Goal: Transaction & Acquisition: Purchase product/service

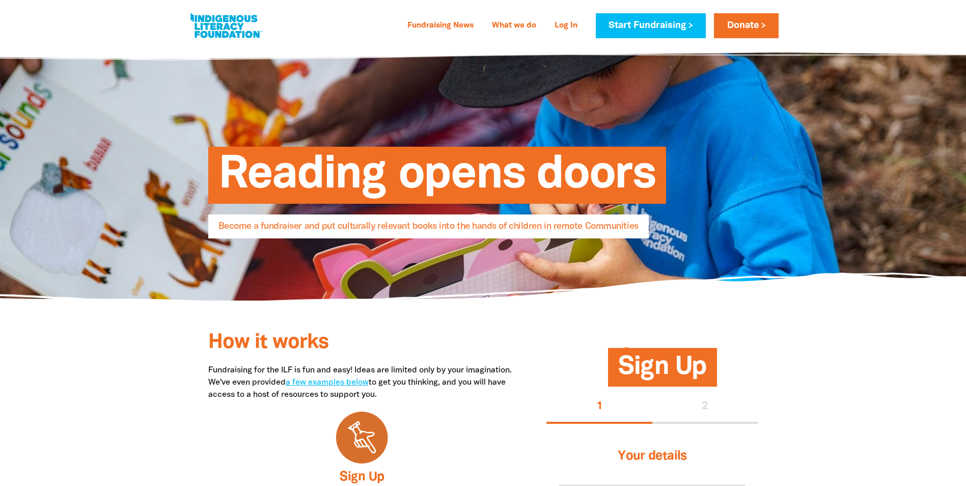
select select "AU"
click at [740, 27] on link "Donate" at bounding box center [746, 25] width 64 height 25
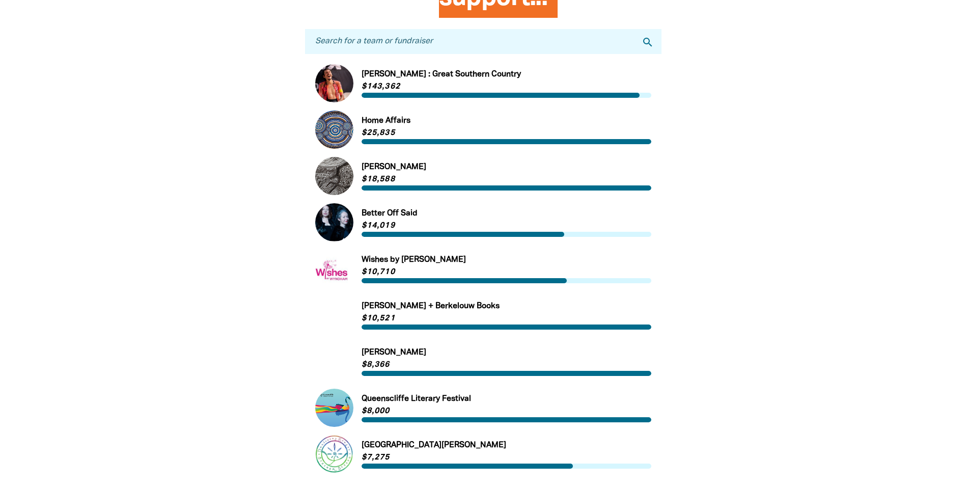
scroll to position [51, 0]
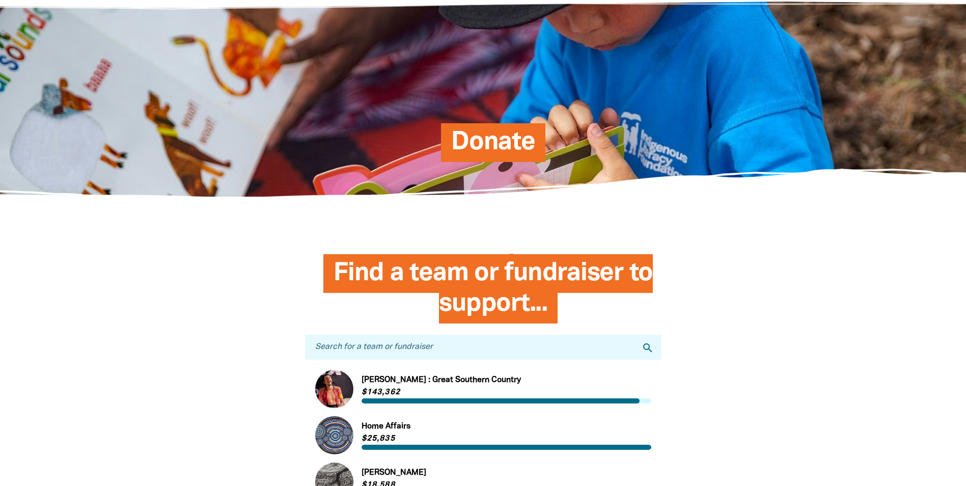
click at [499, 144] on span "Donate" at bounding box center [493, 146] width 84 height 31
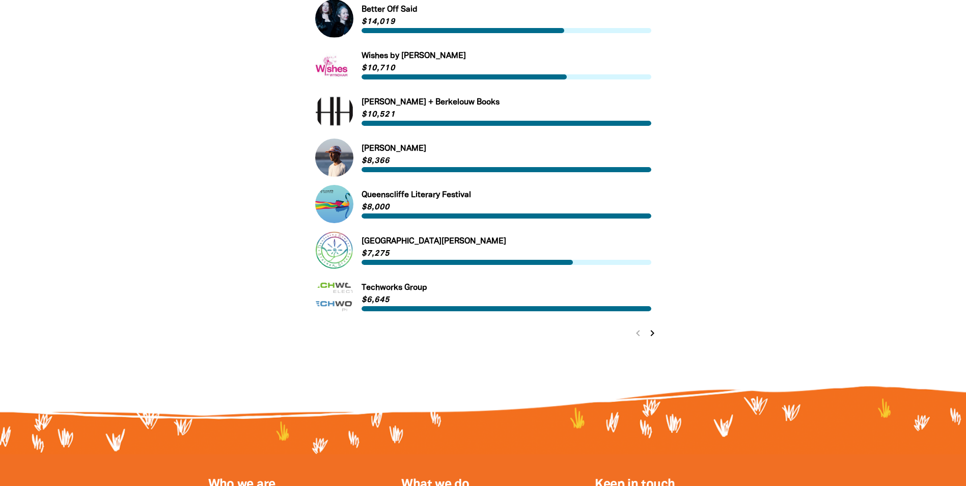
scroll to position [611, 0]
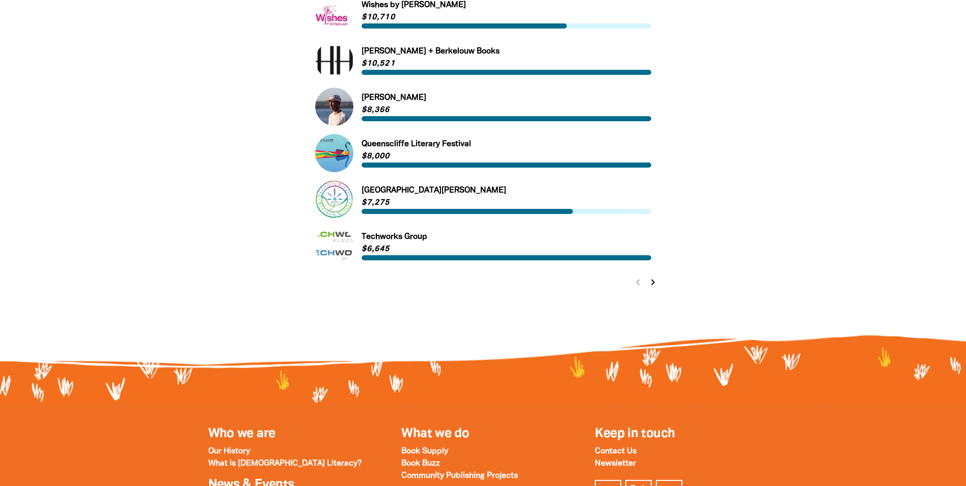
click at [650, 285] on icon "chevron_right" at bounding box center [652, 282] width 12 height 12
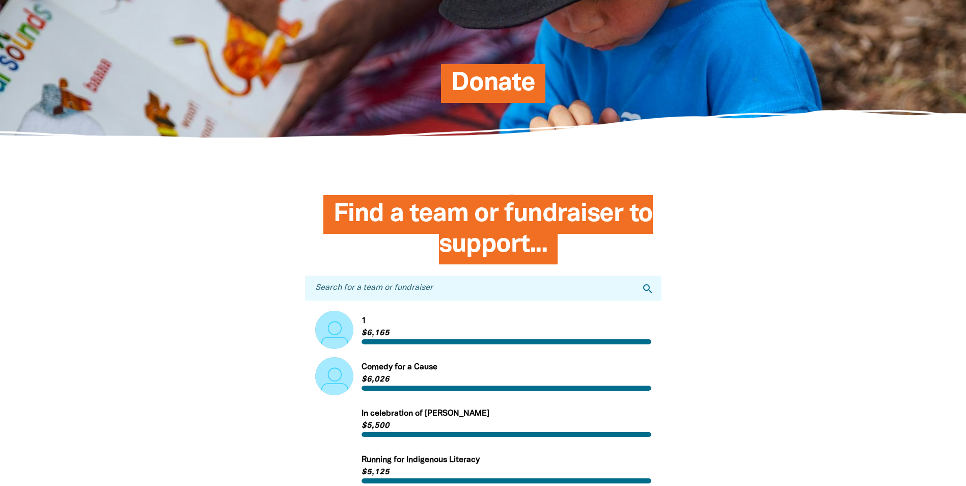
scroll to position [0, 0]
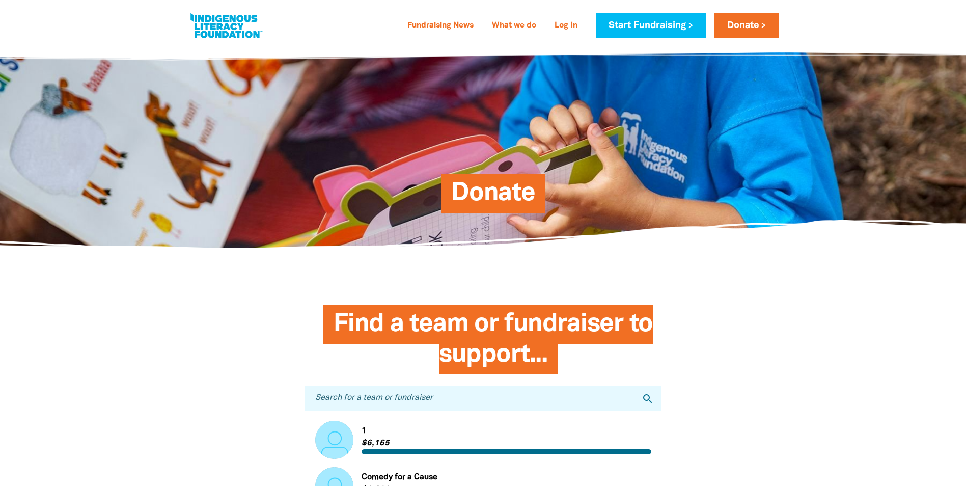
click at [231, 29] on link at bounding box center [226, 25] width 76 height 31
select select "AU"
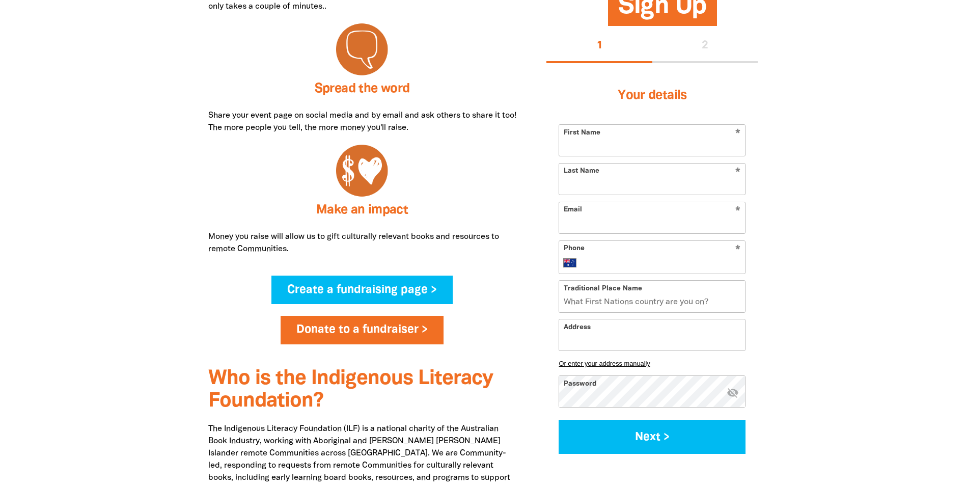
scroll to position [611, 0]
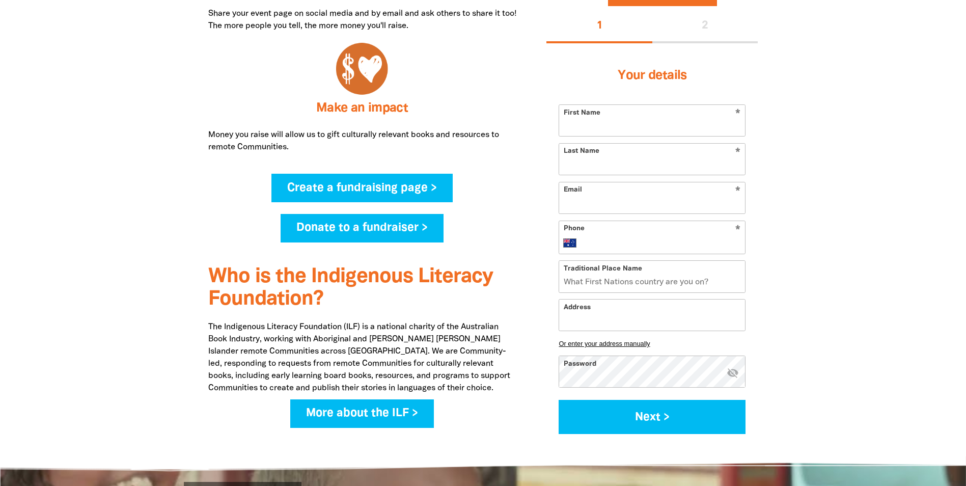
click at [355, 225] on link "Donate to a fundraiser >" at bounding box center [361, 228] width 163 height 29
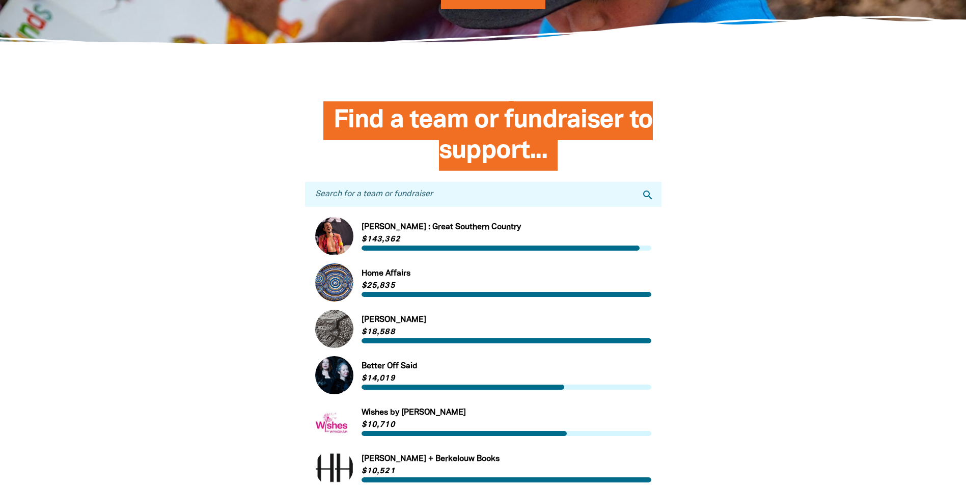
scroll to position [254, 0]
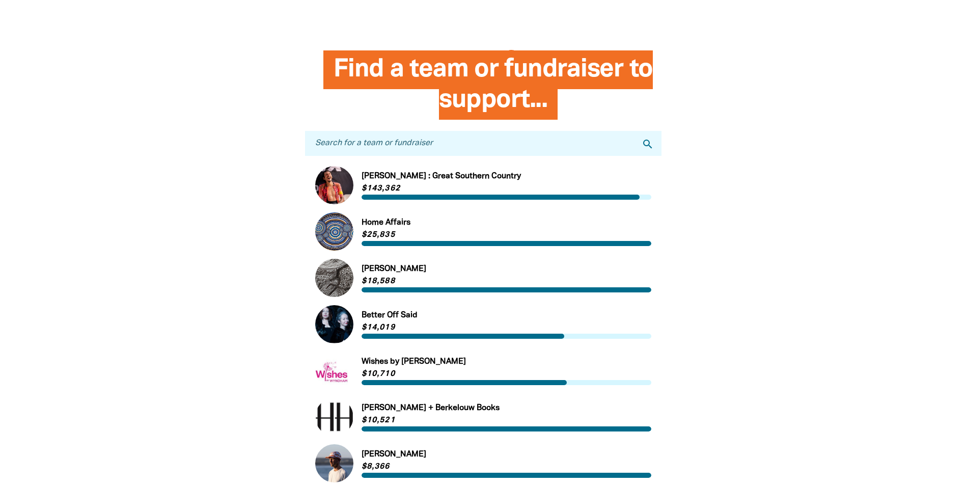
click at [369, 148] on input "Search for a team or fundraiser" at bounding box center [483, 143] width 356 height 25
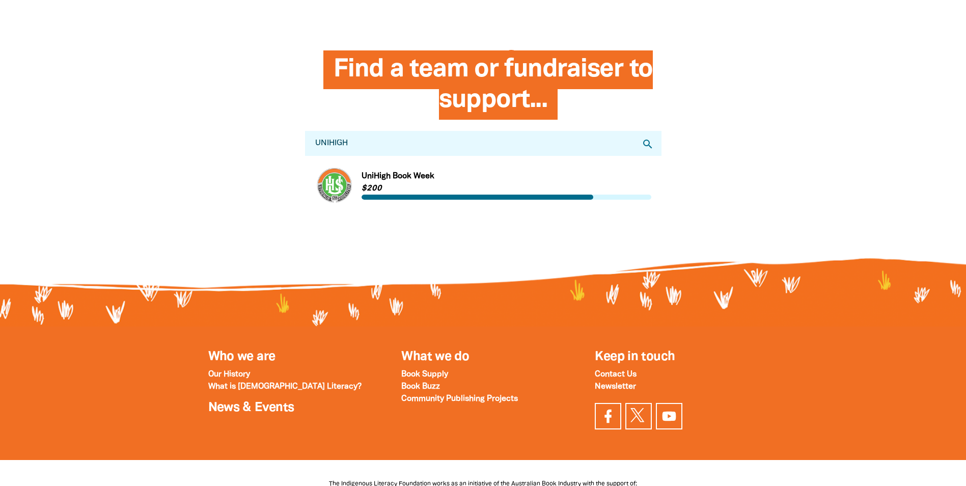
type input "UNIHIGH"
click at [381, 178] on link "Link to UniHigh Book Week" at bounding box center [483, 185] width 336 height 38
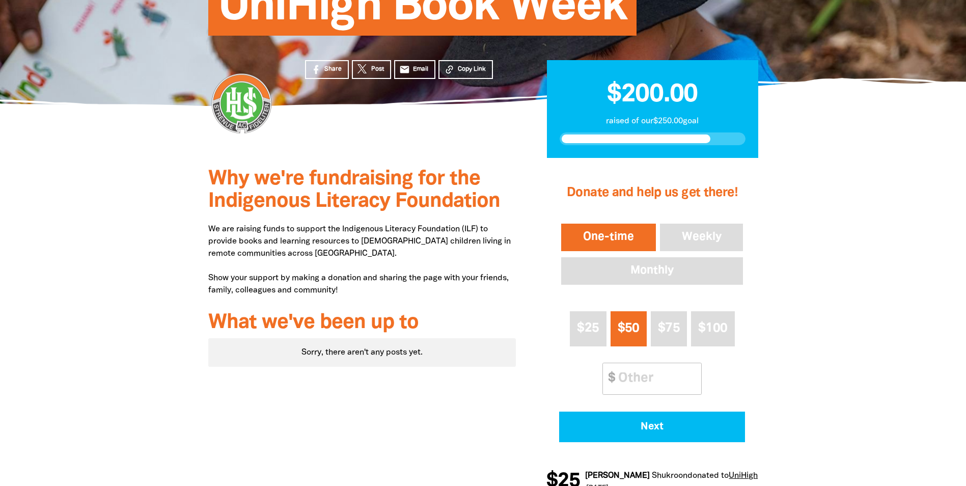
scroll to position [204, 0]
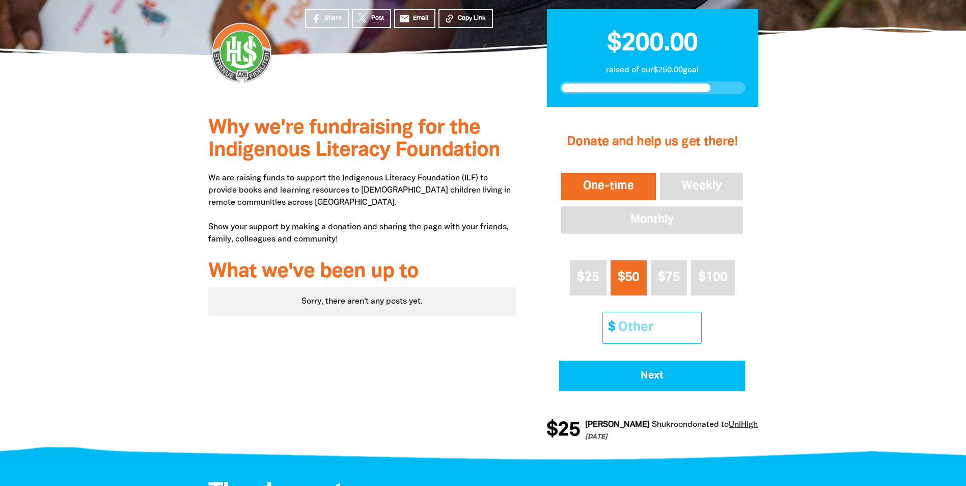
click at [657, 324] on input "Other Amount" at bounding box center [656, 327] width 90 height 31
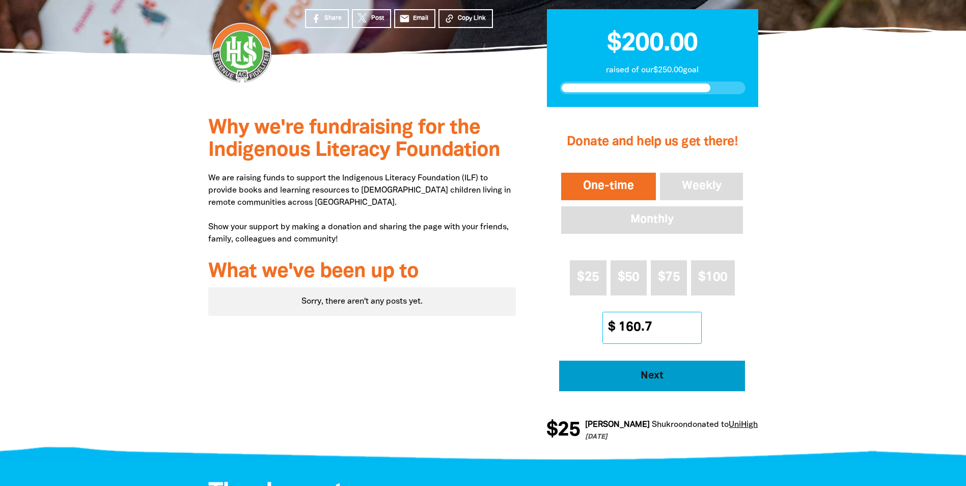
type input "160.7"
click at [673, 381] on button "Next" at bounding box center [652, 375] width 186 height 31
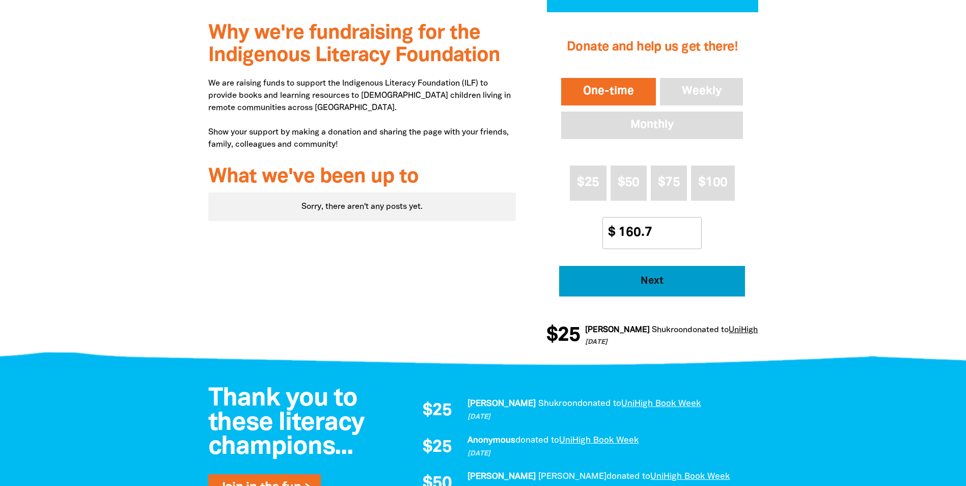
select select "AU"
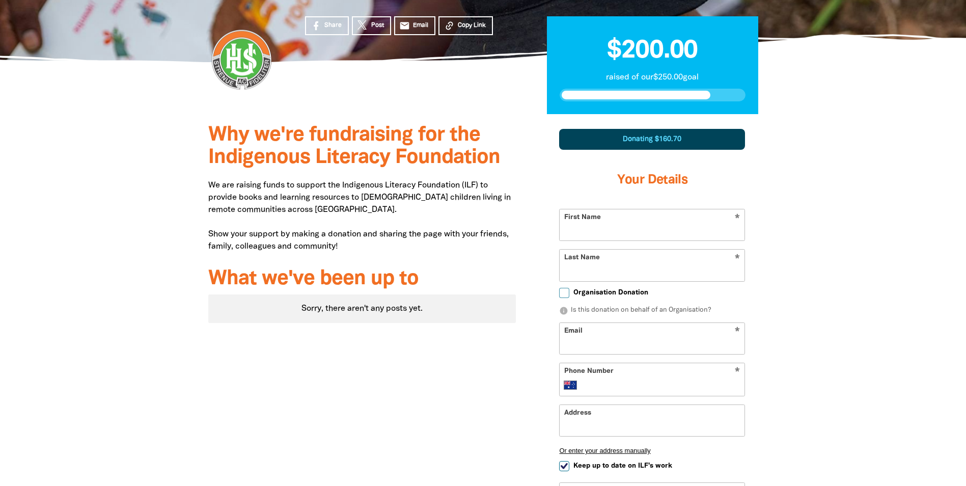
scroll to position [95, 0]
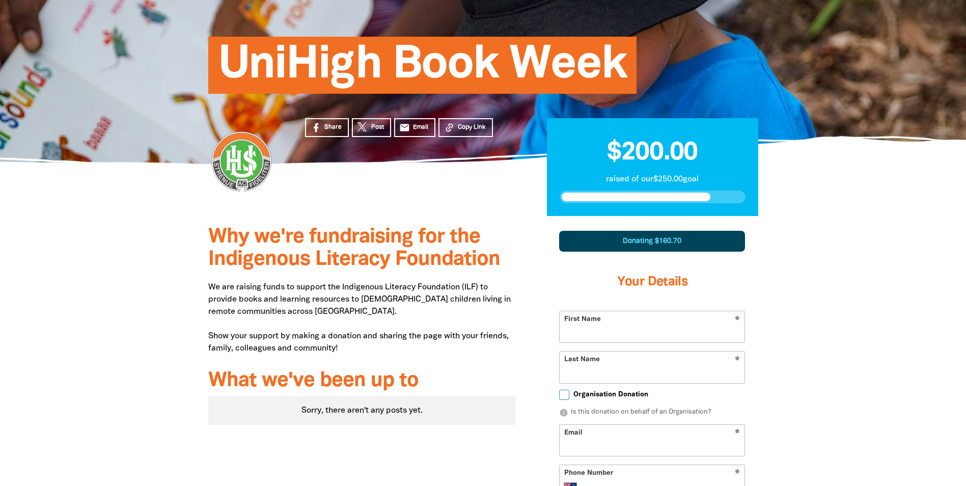
click at [579, 330] on input "First Name" at bounding box center [651, 326] width 185 height 31
click at [575, 394] on span "Organisation Donation" at bounding box center [610, 394] width 75 height 10
click at [569, 394] on input "Organisation Donation" at bounding box center [564, 394] width 10 height 10
checkbox input "true"
select select "AU"
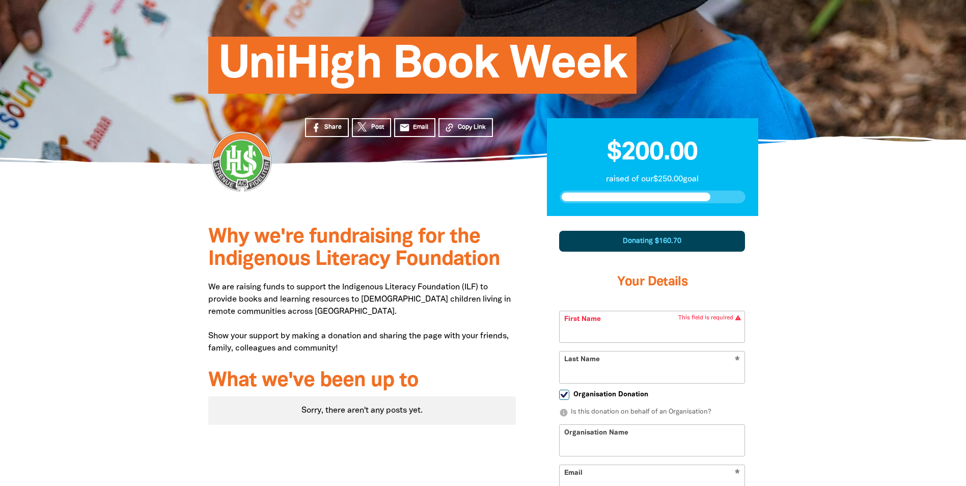
scroll to position [146, 0]
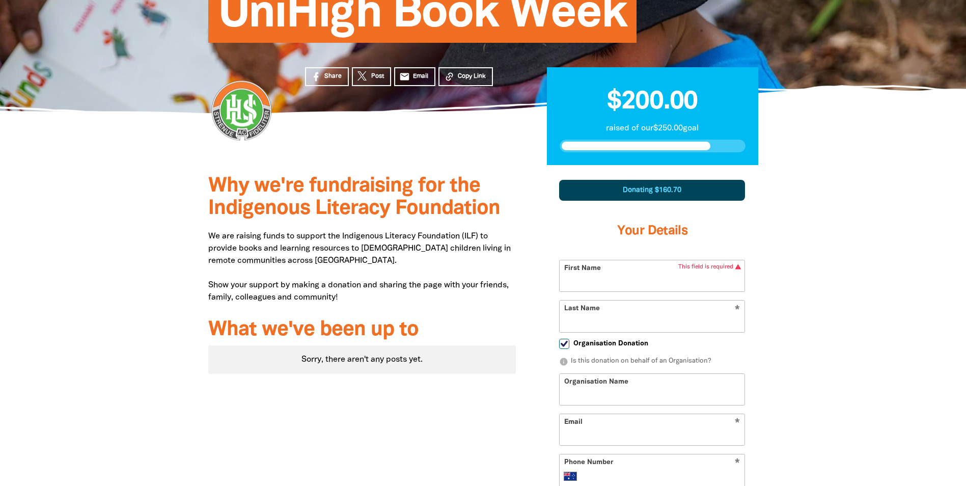
click at [591, 280] on input "First Name" at bounding box center [651, 275] width 185 height 31
type input "u"
type input "University High"
type input "School"
type input "u"
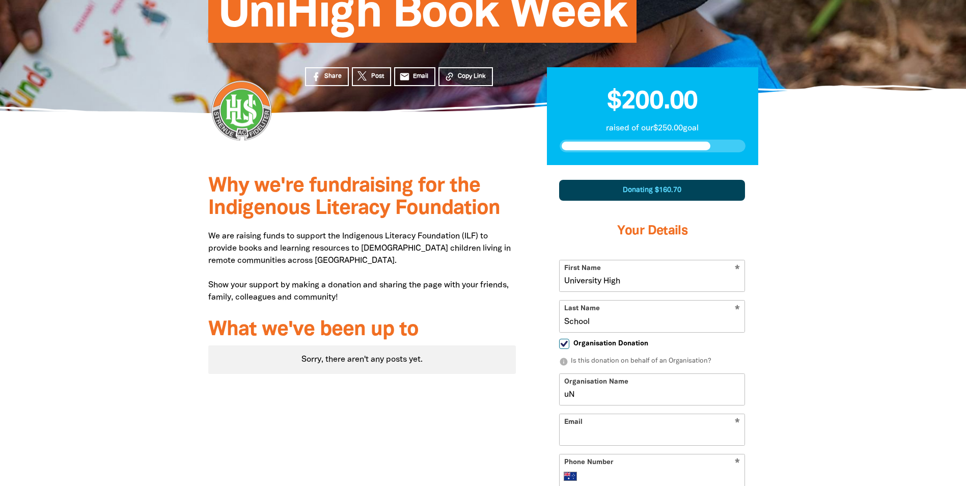
type input "u"
type input "[GEOGRAPHIC_DATA]"
type input "c"
paste input "[PERSON_NAME][EMAIL_ADDRESS][PERSON_NAME][DOMAIN_NAME]"
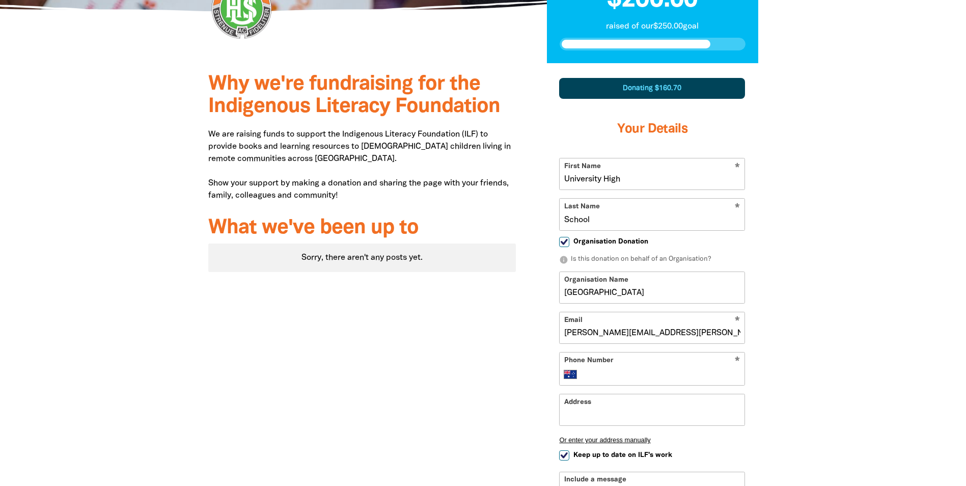
scroll to position [298, 0]
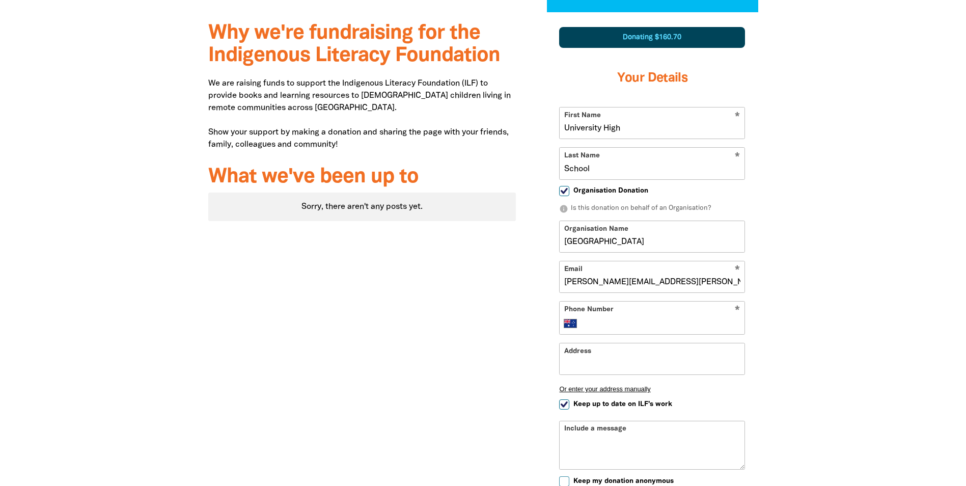
type input "[PERSON_NAME][EMAIL_ADDRESS][PERSON_NAME][DOMAIN_NAME]"
click at [608, 323] on input "Phone Number" at bounding box center [662, 323] width 156 height 12
type input "0481 951 480"
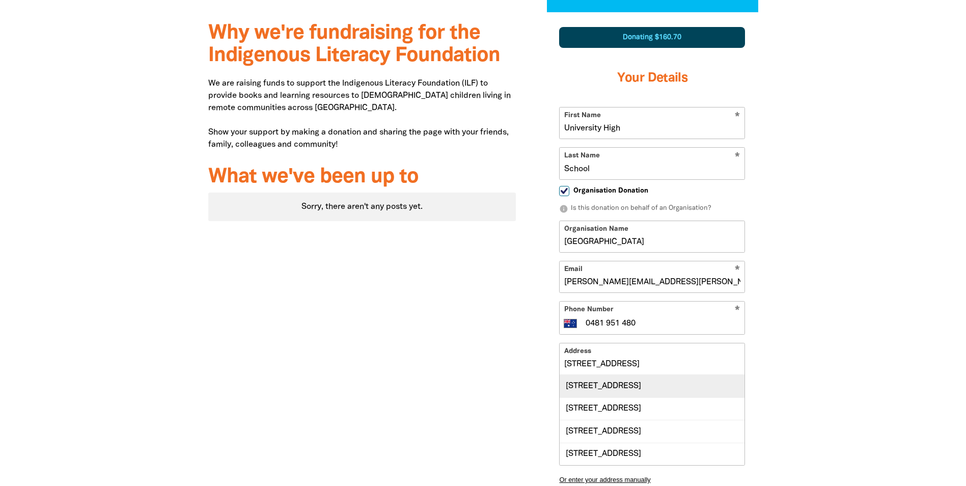
click at [646, 389] on div "[STREET_ADDRESS]" at bounding box center [651, 386] width 185 height 22
type input "[STREET_ADDRESS]"
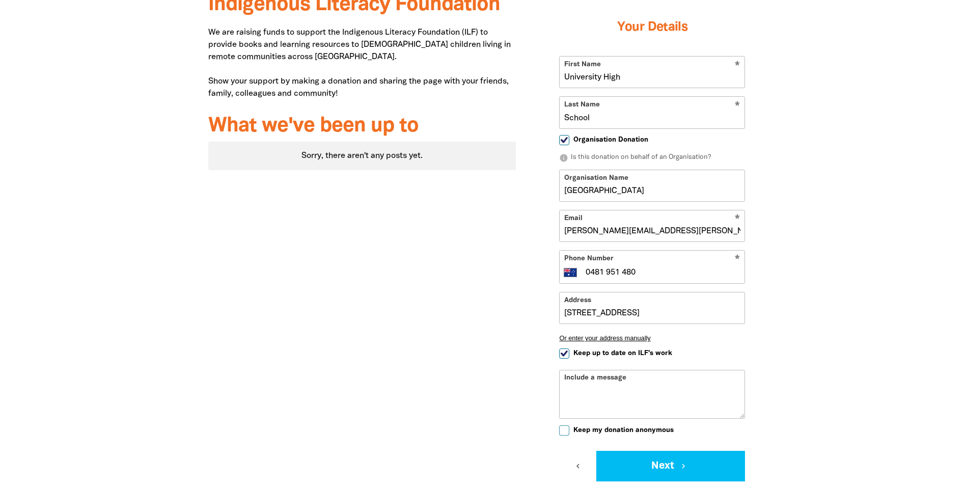
scroll to position [400, 0]
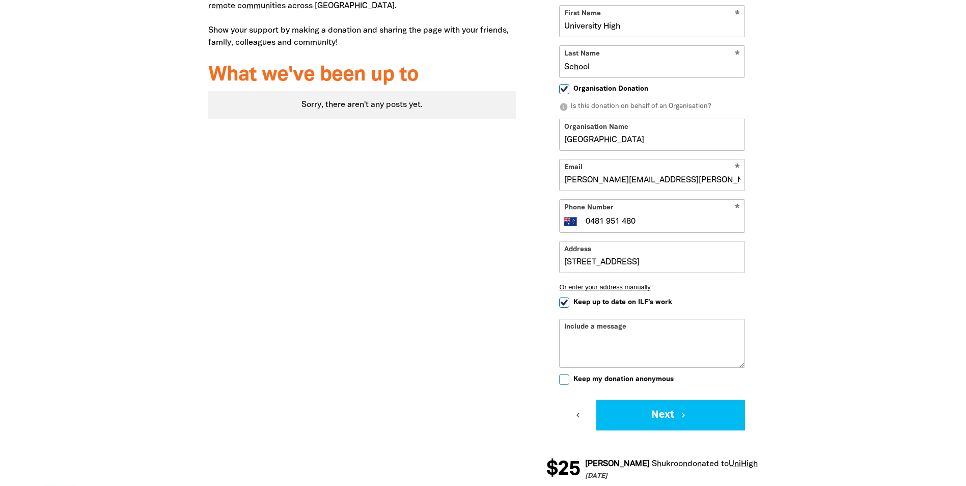
click at [561, 303] on input "Keep up to date on ILF's work" at bounding box center [564, 302] width 10 height 10
checkbox input "false"
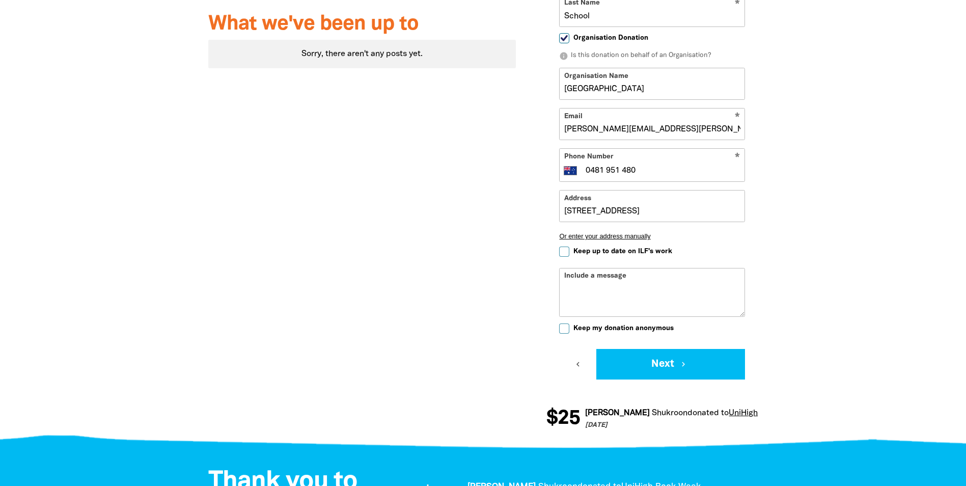
click at [575, 278] on div "Include a message" at bounding box center [652, 292] width 186 height 49
click at [655, 280] on div "Include a message" at bounding box center [652, 292] width 186 height 49
drag, startPoint x: 603, startPoint y: 300, endPoint x: 593, endPoint y: 299, distance: 9.2
click at [602, 300] on textarea "Include a message" at bounding box center [651, 300] width 185 height 33
type textarea "B"
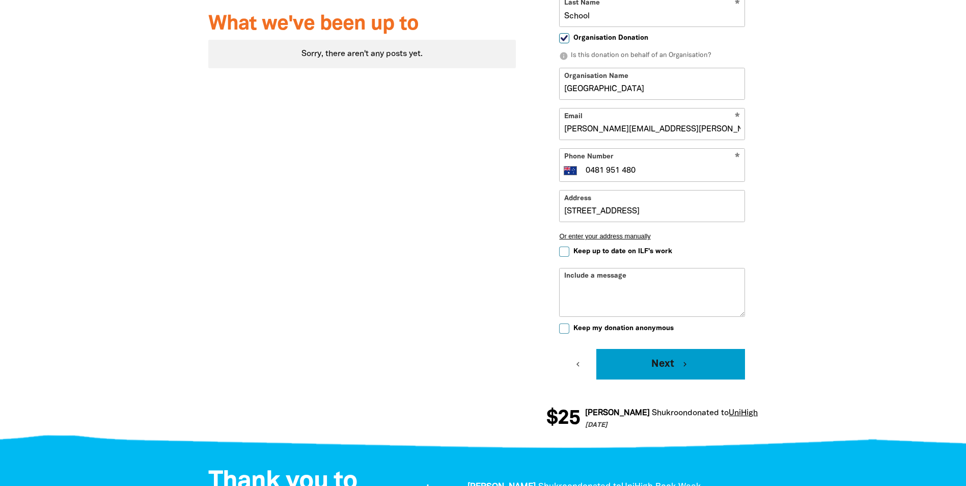
click at [686, 365] on icon "chevron_right" at bounding box center [684, 363] width 9 height 9
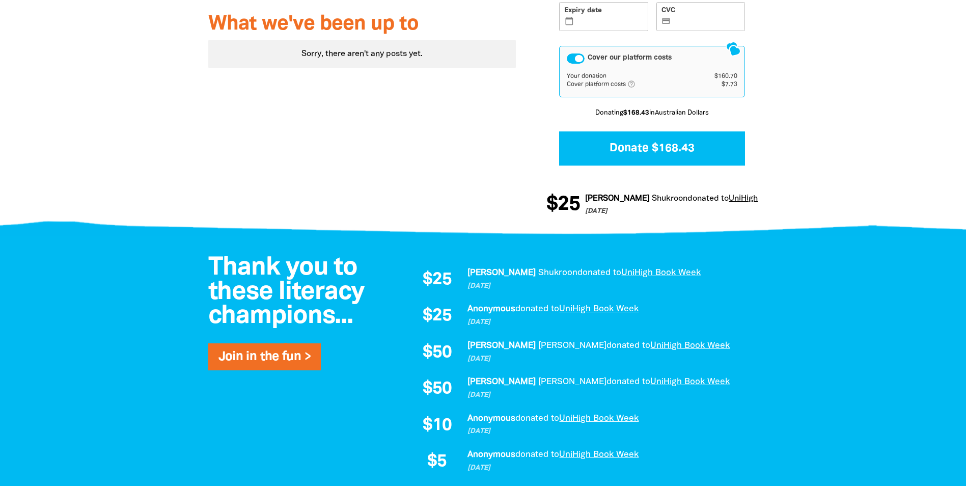
scroll to position [228, 0]
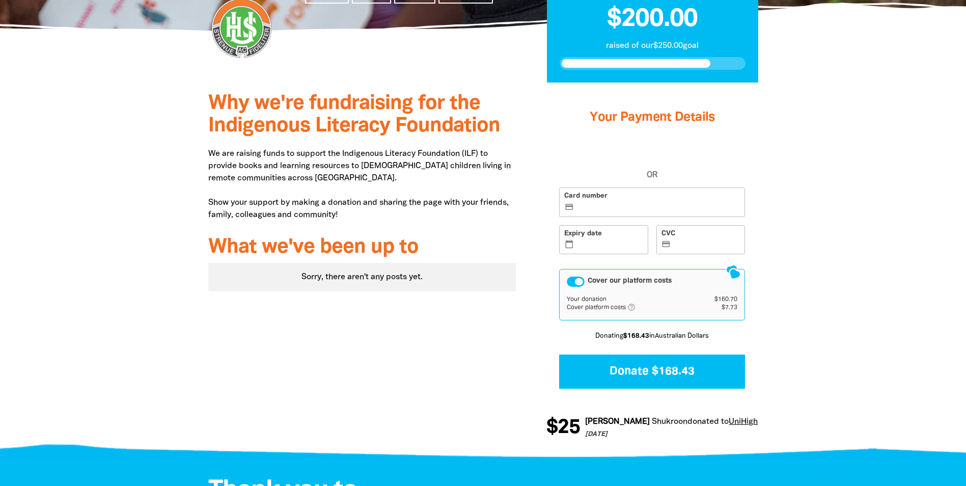
click at [603, 202] on label "Card number credit_card" at bounding box center [652, 202] width 186 height 30
click at [603, 203] on input "Card number credit_card" at bounding box center [658, 203] width 164 height 1
click at [817, 299] on div at bounding box center [483, 267] width 966 height 371
click at [576, 282] on div "Cover our platform costs" at bounding box center [575, 281] width 18 height 10
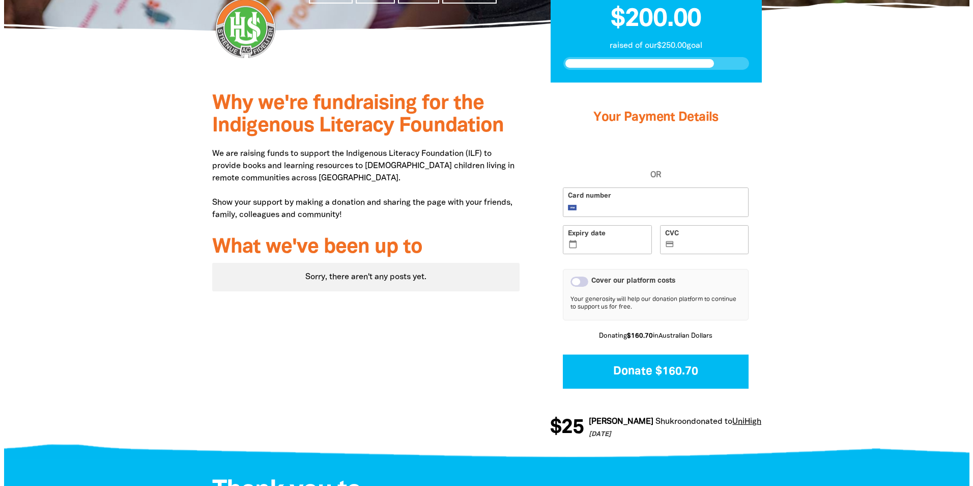
scroll to position [279, 0]
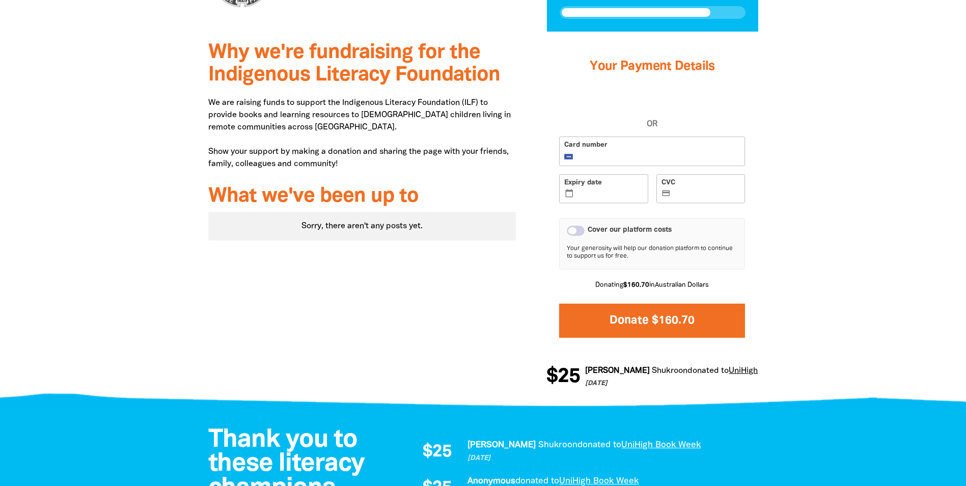
click at [668, 316] on button "Donate $160.70" at bounding box center [652, 320] width 186 height 34
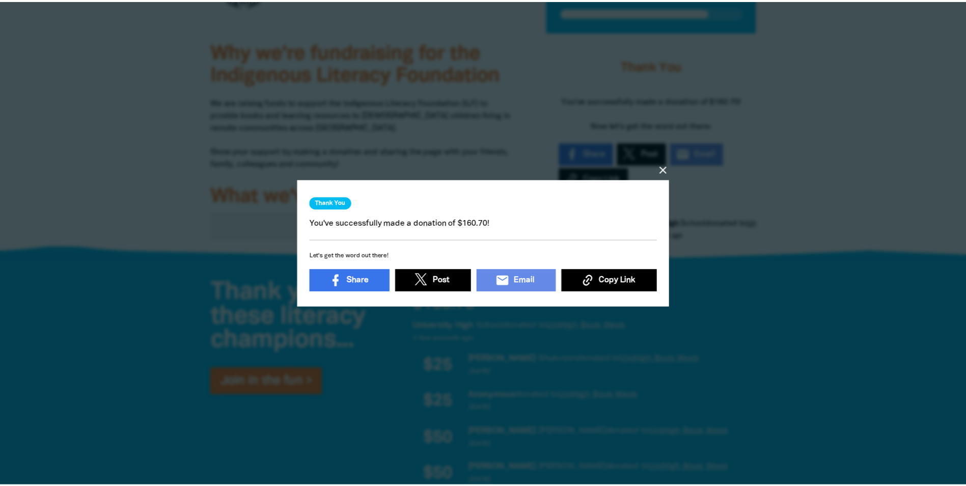
scroll to position [0, 0]
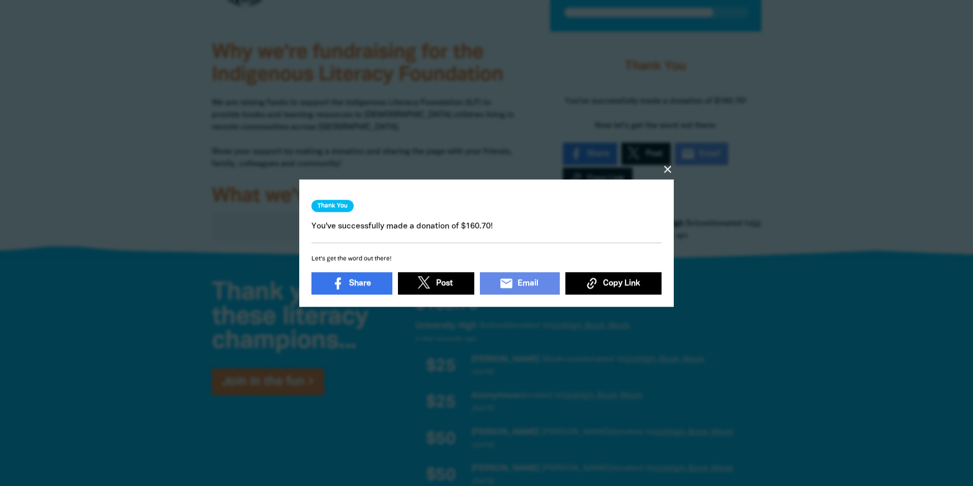
click at [669, 166] on icon "close" at bounding box center [668, 169] width 12 height 12
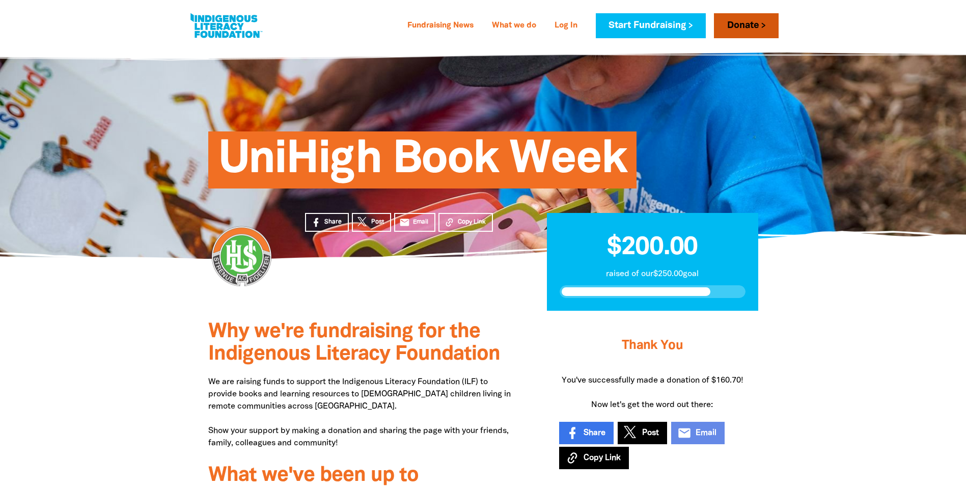
click at [732, 27] on link "Donate" at bounding box center [746, 25] width 64 height 25
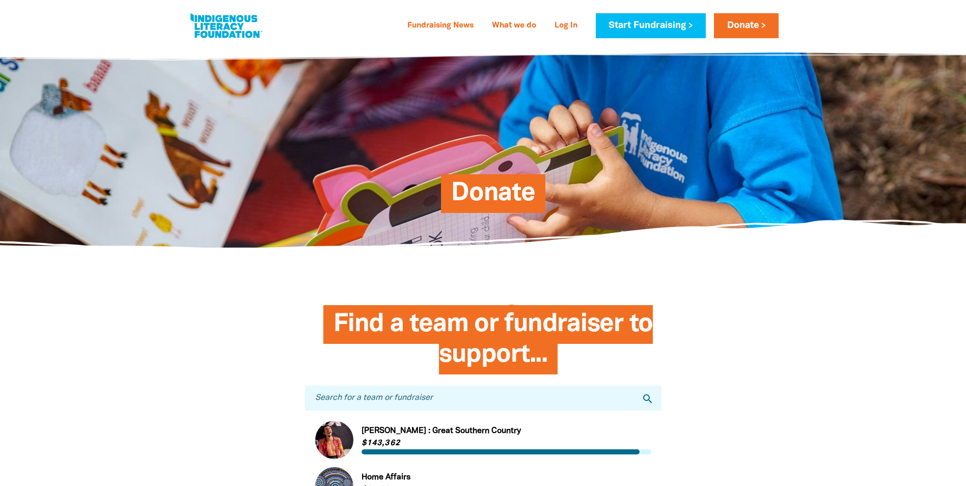
click at [416, 402] on input "Search for a team or fundraiser" at bounding box center [483, 397] width 356 height 25
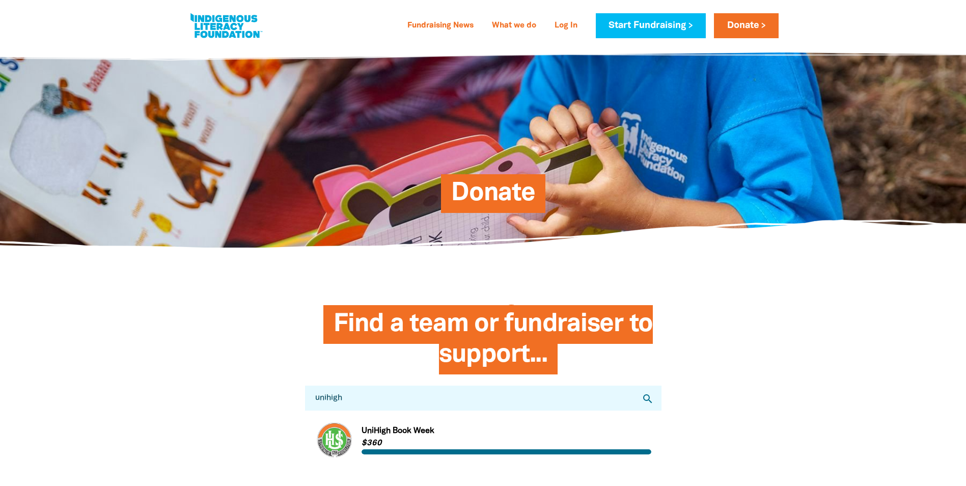
type input "unihigh"
click at [394, 434] on link "Link to UniHigh Book Week" at bounding box center [483, 439] width 336 height 38
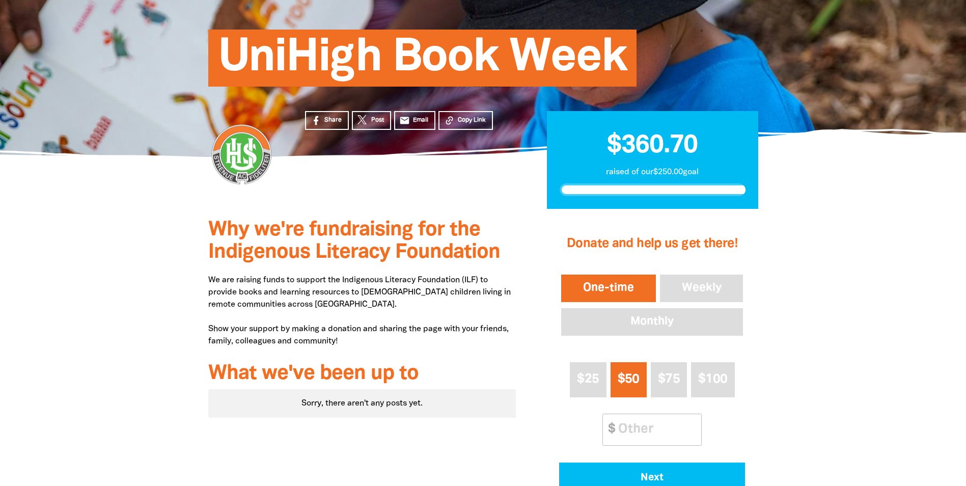
scroll to position [153, 0]
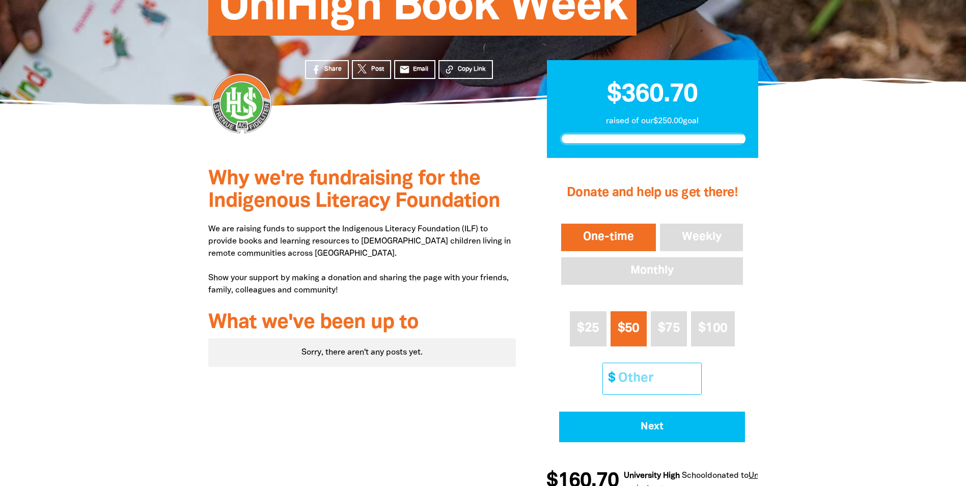
click at [628, 372] on input "Other Amount" at bounding box center [656, 378] width 90 height 31
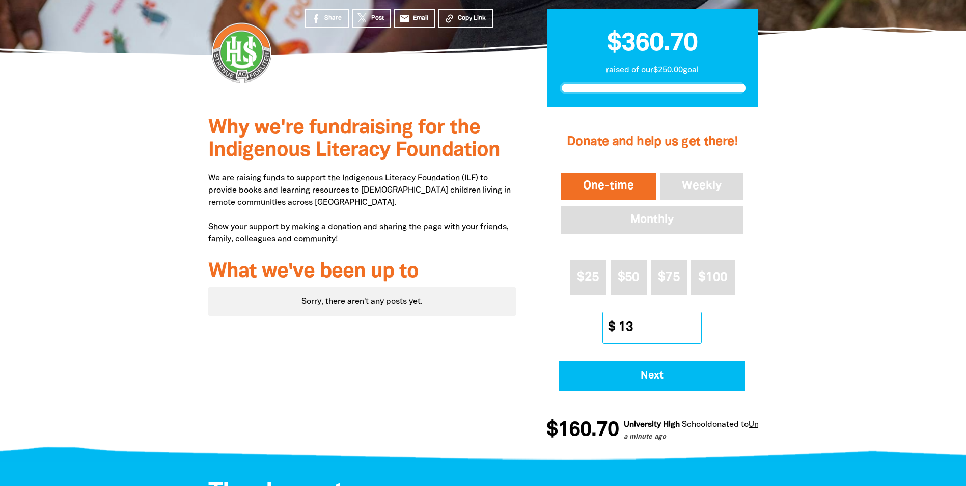
type input "13"
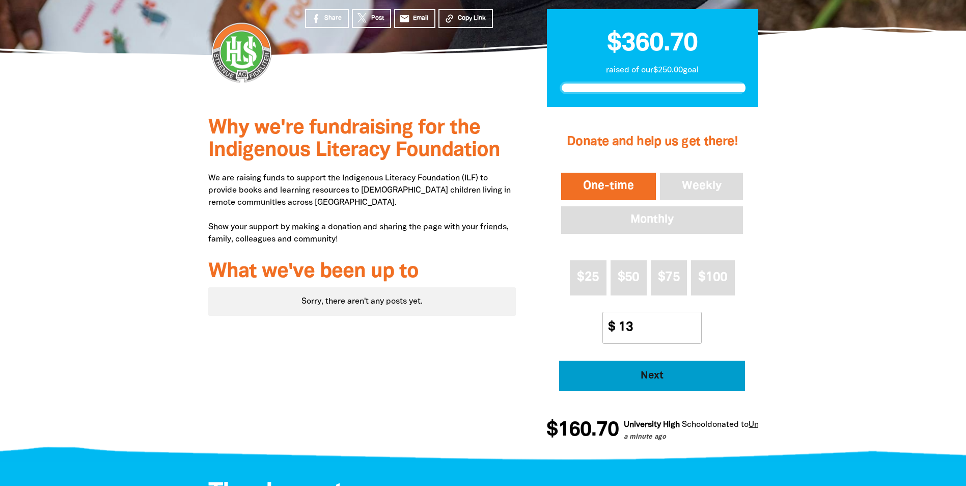
click at [654, 368] on button "Next" at bounding box center [652, 375] width 186 height 31
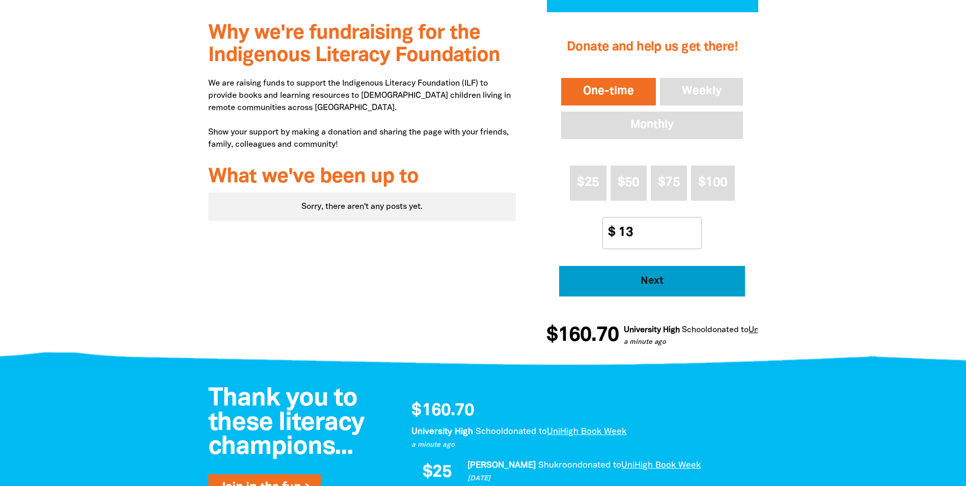
select select "AU"
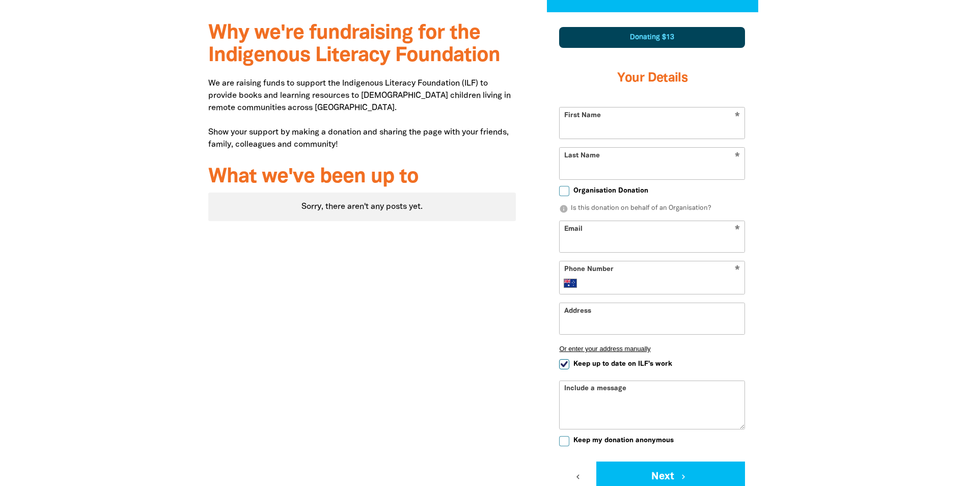
click at [602, 189] on span "Organisation Donation" at bounding box center [610, 191] width 75 height 10
click at [569, 189] on input "Organisation Donation" at bounding box center [564, 191] width 10 height 10
checkbox input "true"
select select "AU"
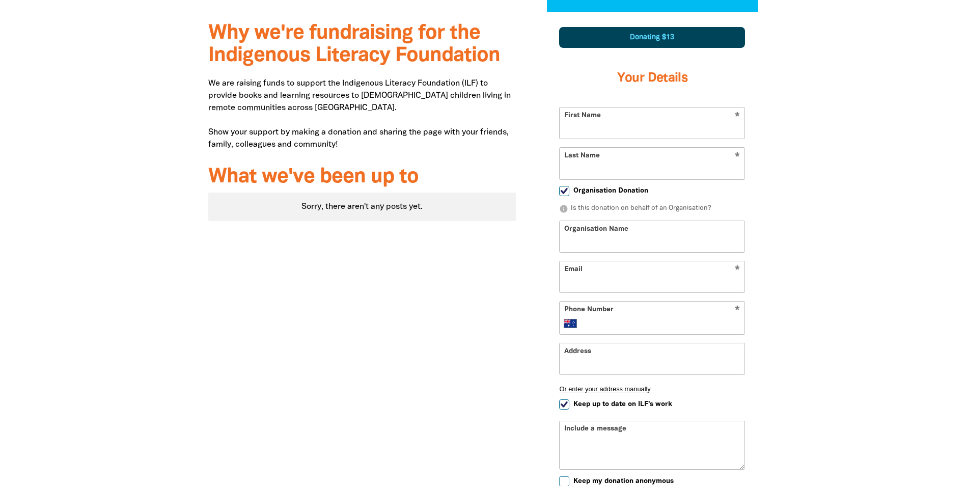
click at [612, 126] on input "First Name" at bounding box center [651, 122] width 185 height 31
drag, startPoint x: 656, startPoint y: 126, endPoint x: 625, endPoint y: 124, distance: 31.2
click at [625, 124] on input "[GEOGRAPHIC_DATA]" at bounding box center [651, 122] width 185 height 31
type input "University High"
click at [594, 158] on input "Last Name" at bounding box center [651, 163] width 185 height 31
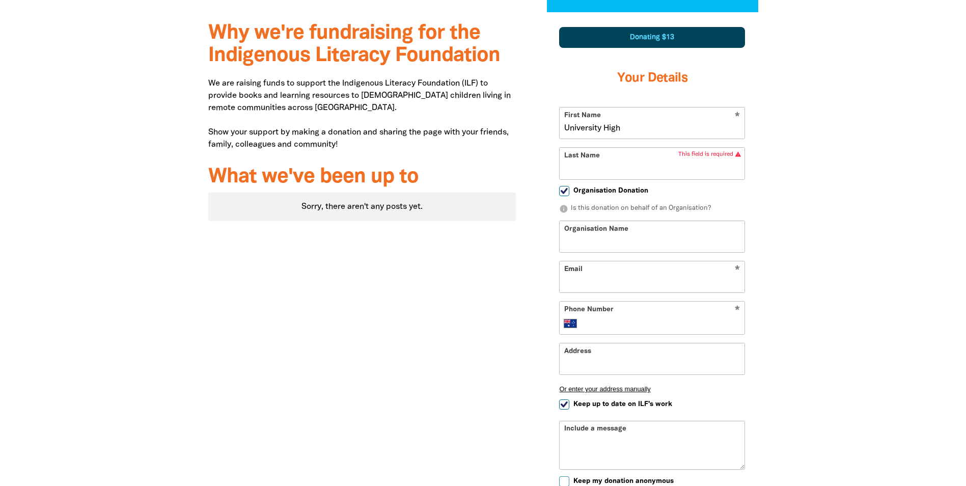
paste input "School"
type input "School"
click at [640, 130] on input "University High" at bounding box center [651, 122] width 185 height 31
type input "University High"
type input "[GEOGRAPHIC_DATA]"
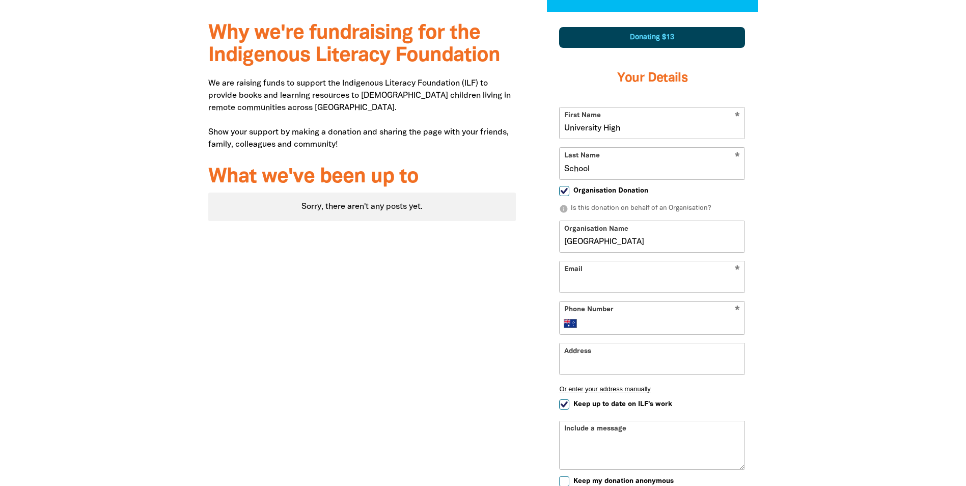
paste input "School"
click at [596, 286] on input "School" at bounding box center [651, 276] width 185 height 31
drag, startPoint x: 597, startPoint y: 281, endPoint x: 519, endPoint y: 281, distance: 77.9
click at [519, 281] on div "Why we're fundraising for the Indigenous Literacy Foundation We are raising fun…" at bounding box center [483, 304] width 611 height 585
paste input "[PERSON_NAME][EMAIL_ADDRESS][PERSON_NAME][DOMAIN_NAME]"
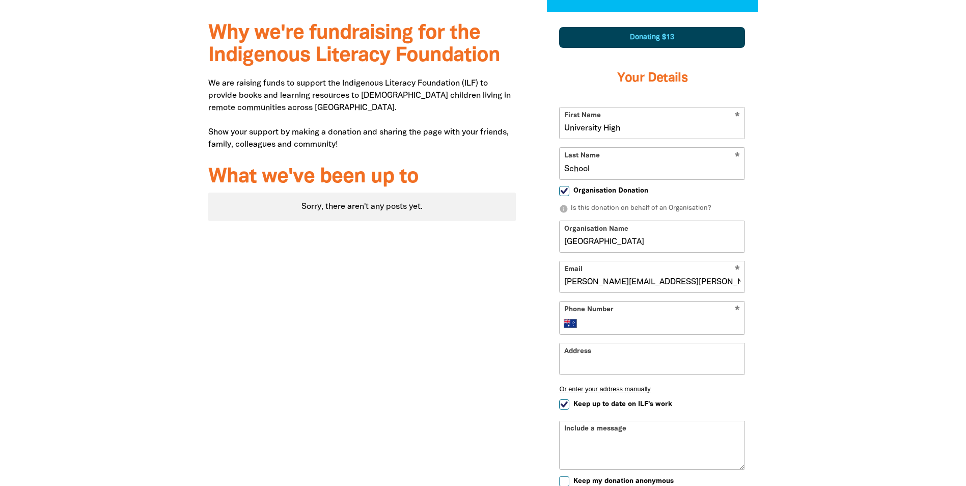
type input "[PERSON_NAME][EMAIL_ADDRESS][PERSON_NAME][DOMAIN_NAME]"
click at [594, 324] on input "Phone Number" at bounding box center [662, 323] width 156 height 12
type input "0481 951 480"
click at [599, 365] on input "Address" at bounding box center [651, 358] width 185 height 31
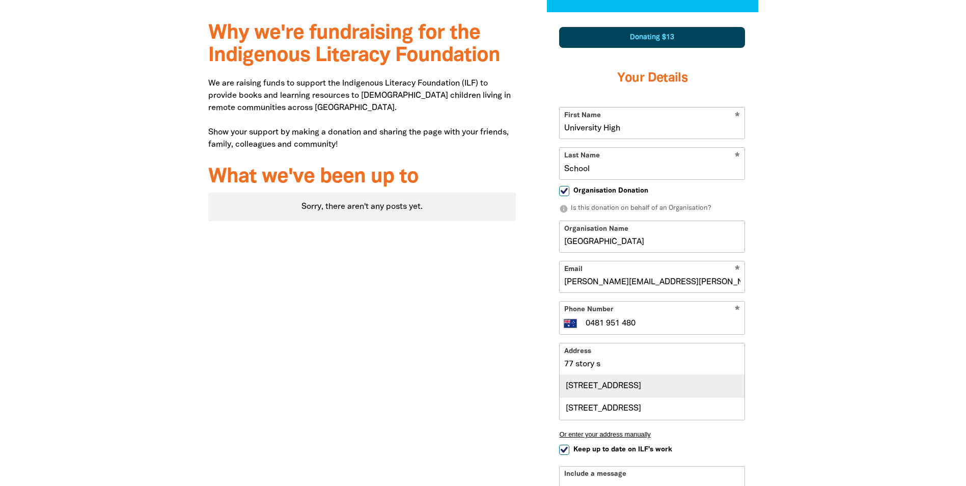
click at [653, 386] on div "[STREET_ADDRESS]" at bounding box center [651, 386] width 185 height 22
type input "[STREET_ADDRESS]"
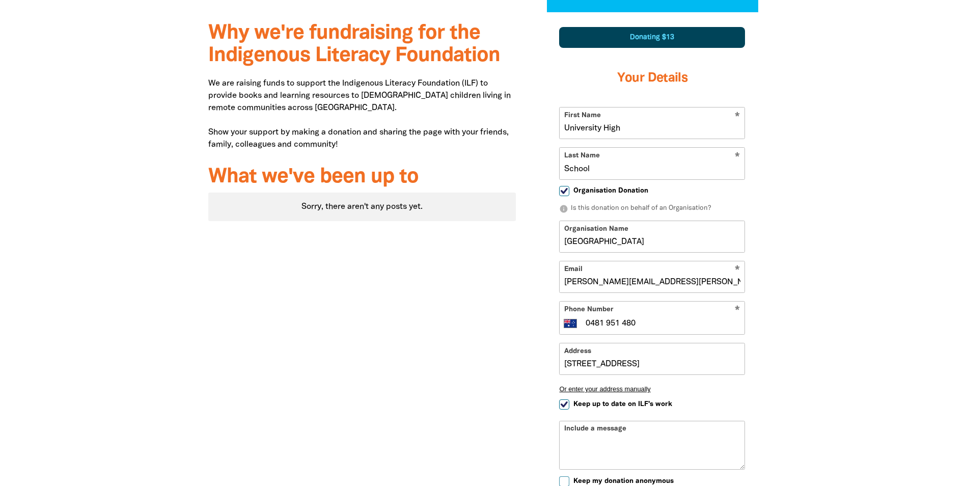
click at [774, 386] on div "Why we're fundraising for the Indigenous Literacy Foundation We are raising fun…" at bounding box center [483, 304] width 611 height 585
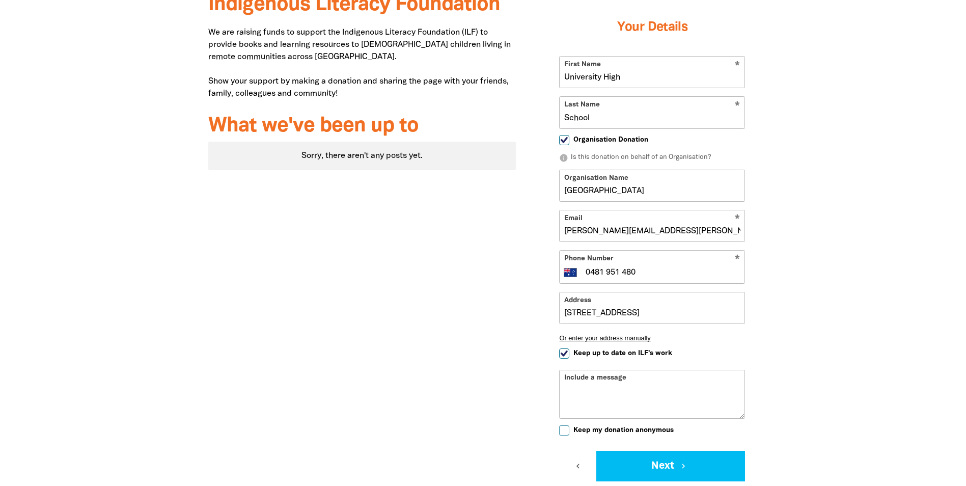
click at [561, 352] on input "Keep up to date on ILF's work" at bounding box center [564, 353] width 10 height 10
checkbox input "false"
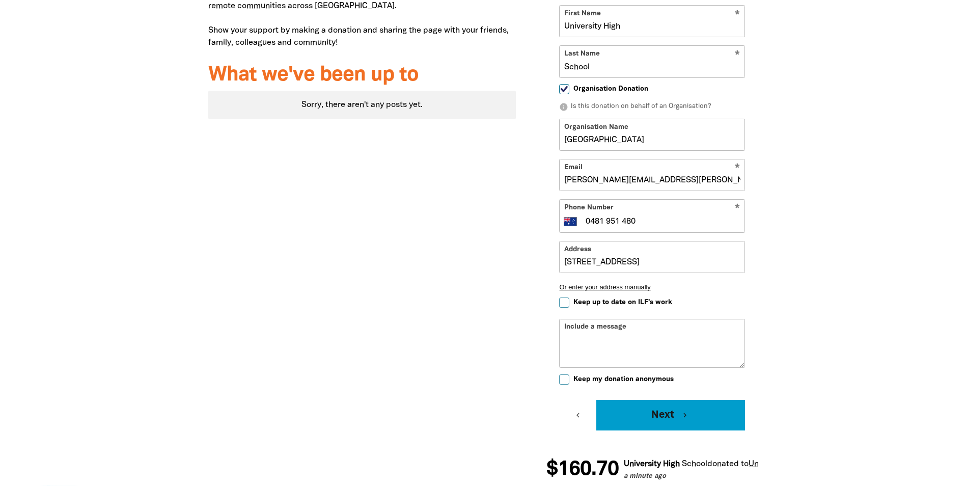
click at [674, 409] on button "Next chevron_right" at bounding box center [670, 415] width 149 height 31
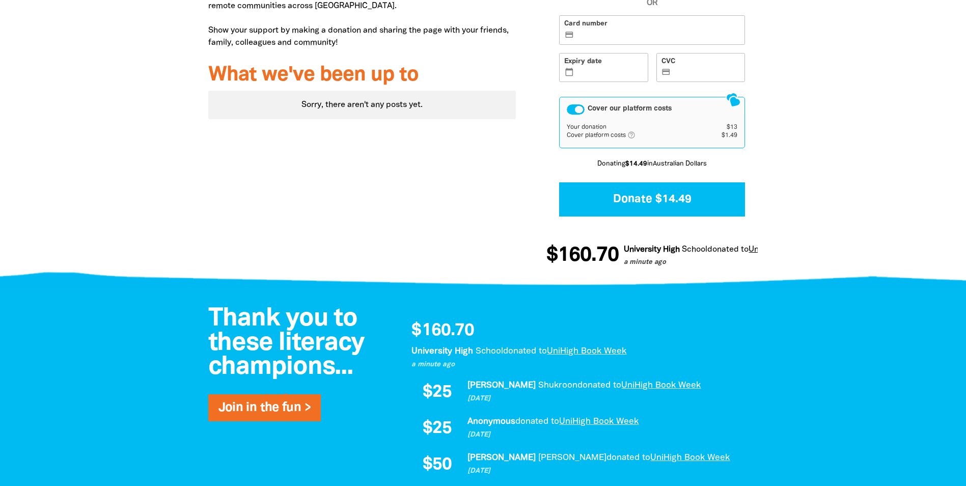
scroll to position [228, 0]
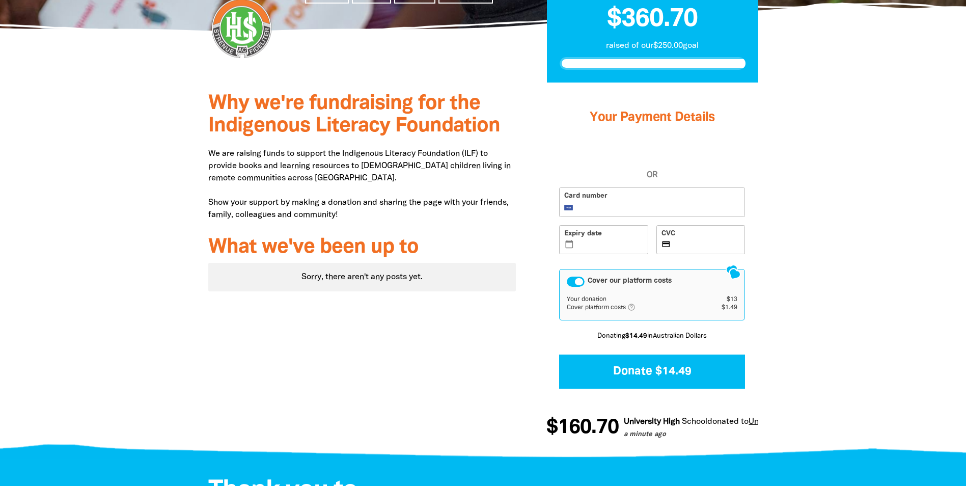
click at [572, 281] on div "Cover our platform costs" at bounding box center [575, 281] width 18 height 10
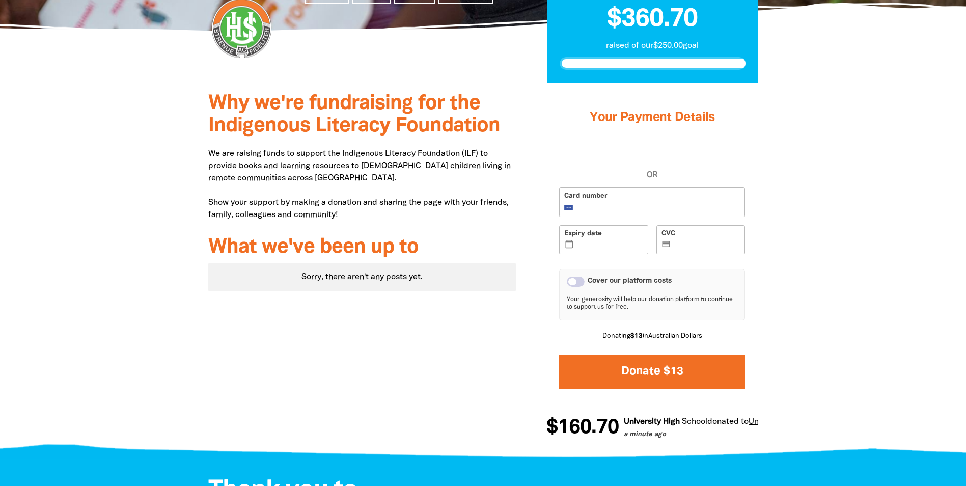
click at [633, 368] on button "Donate $13" at bounding box center [652, 371] width 186 height 34
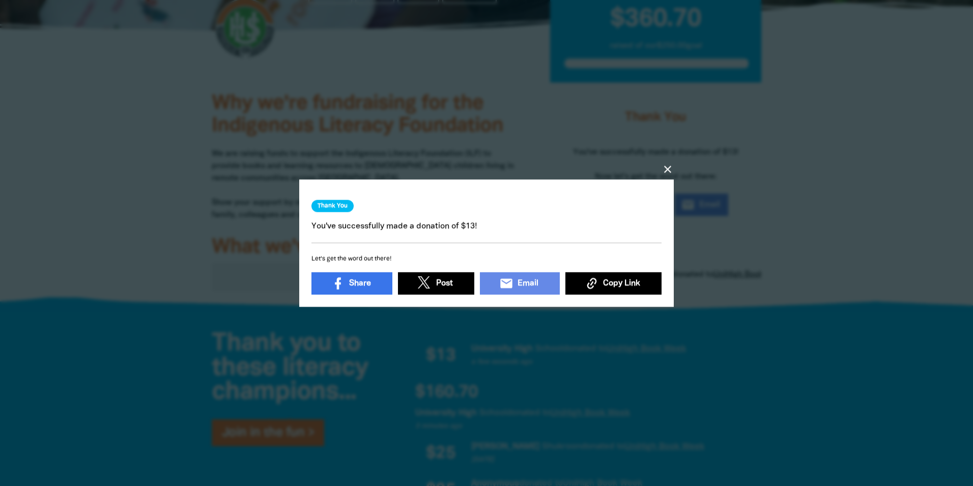
click at [666, 165] on icon "close" at bounding box center [668, 169] width 12 height 12
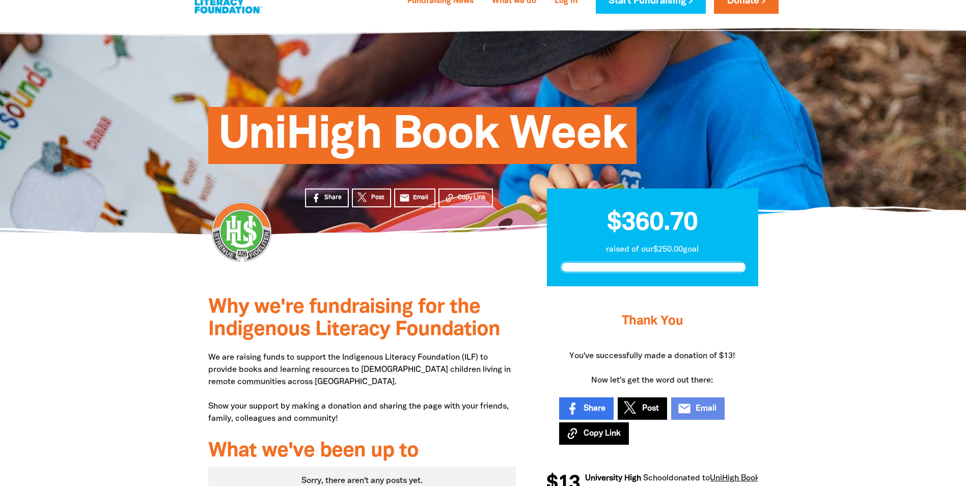
scroll to position [0, 0]
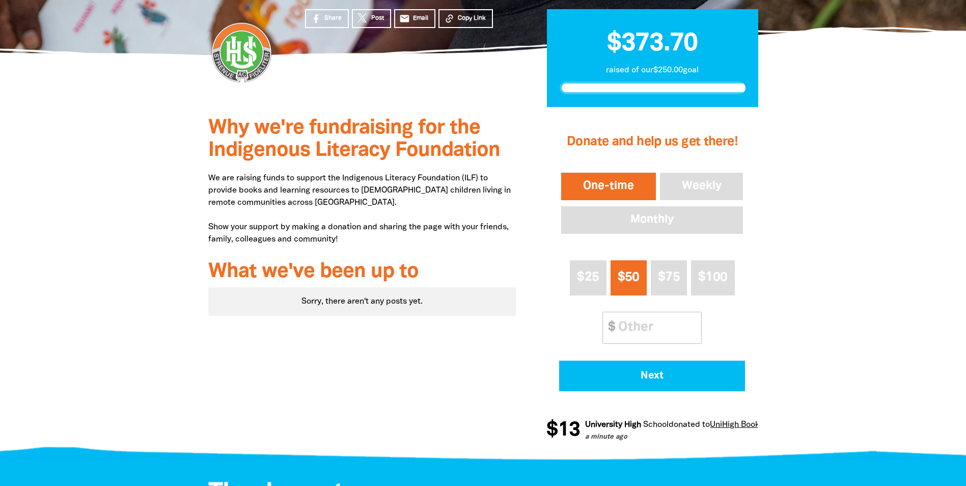
scroll to position [356, 0]
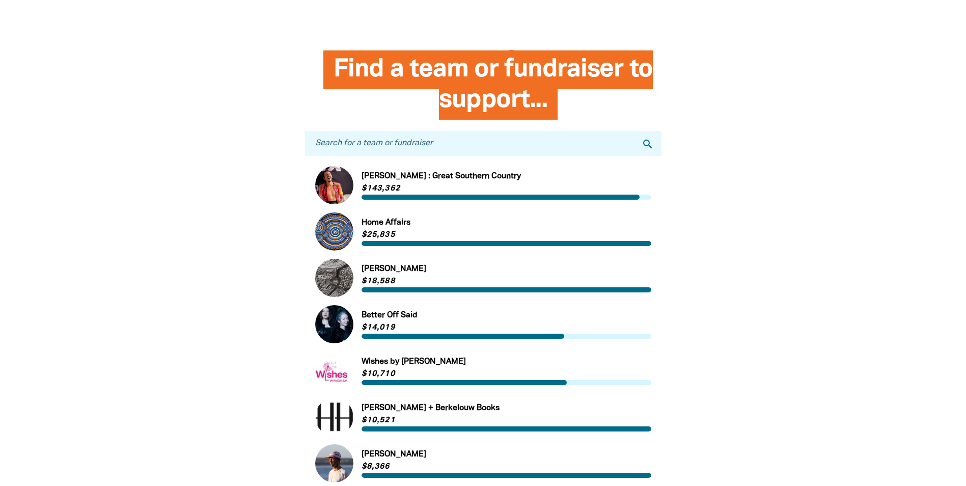
scroll to position [611, 0]
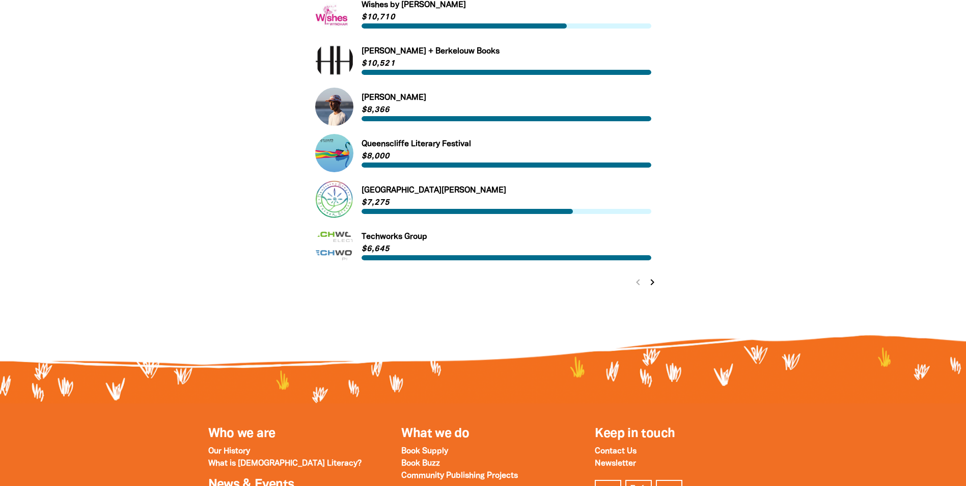
select select "AU"
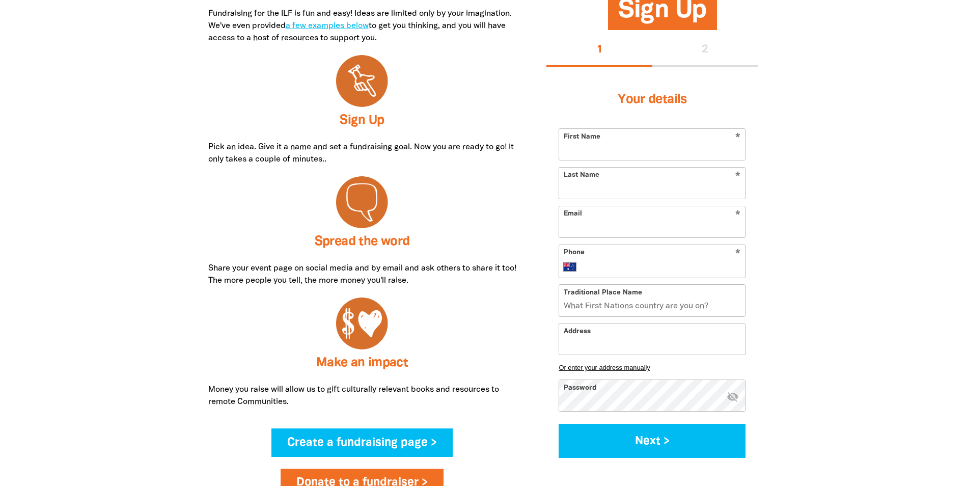
scroll to position [51, 0]
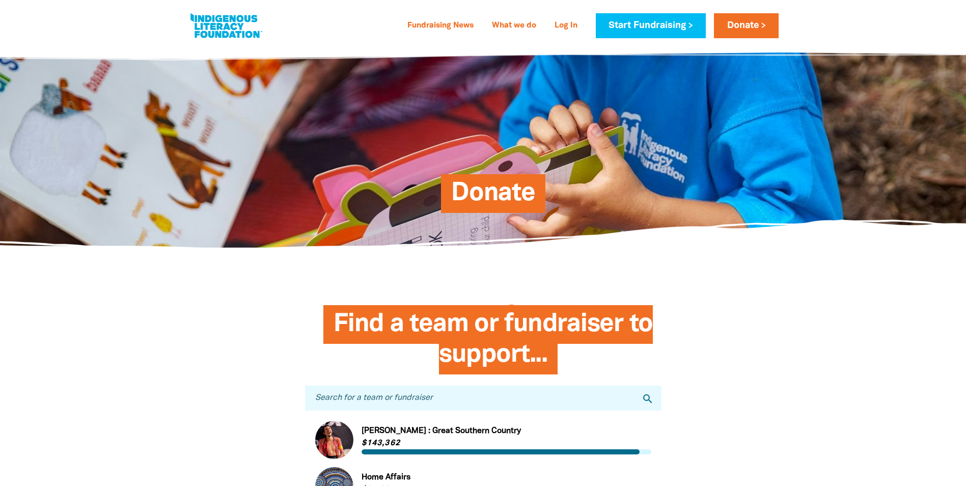
select select "AU"
